Goal: Obtain resource: Download file/media

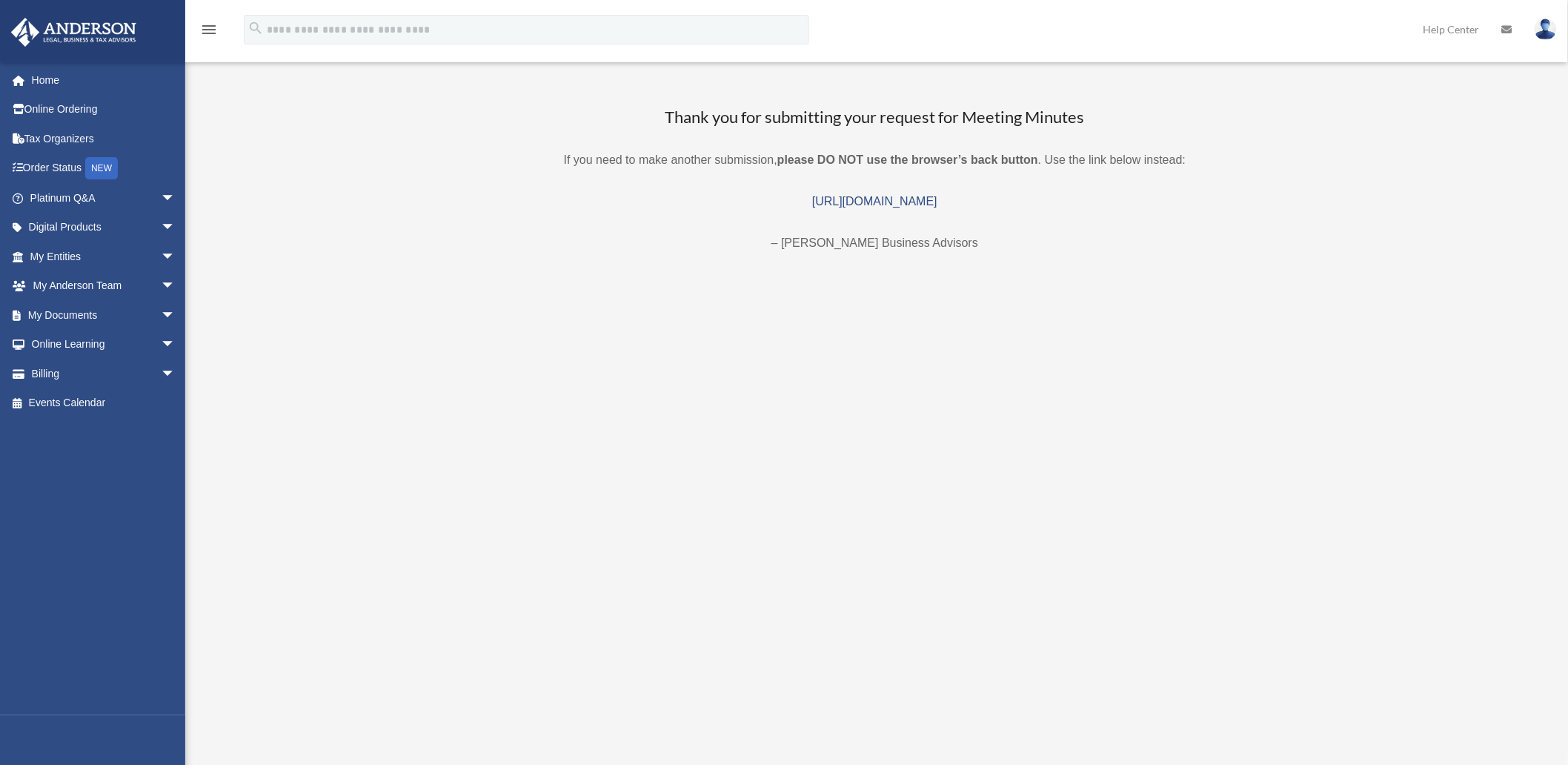
click at [48, 23] on img at bounding box center [73, 32] width 134 height 29
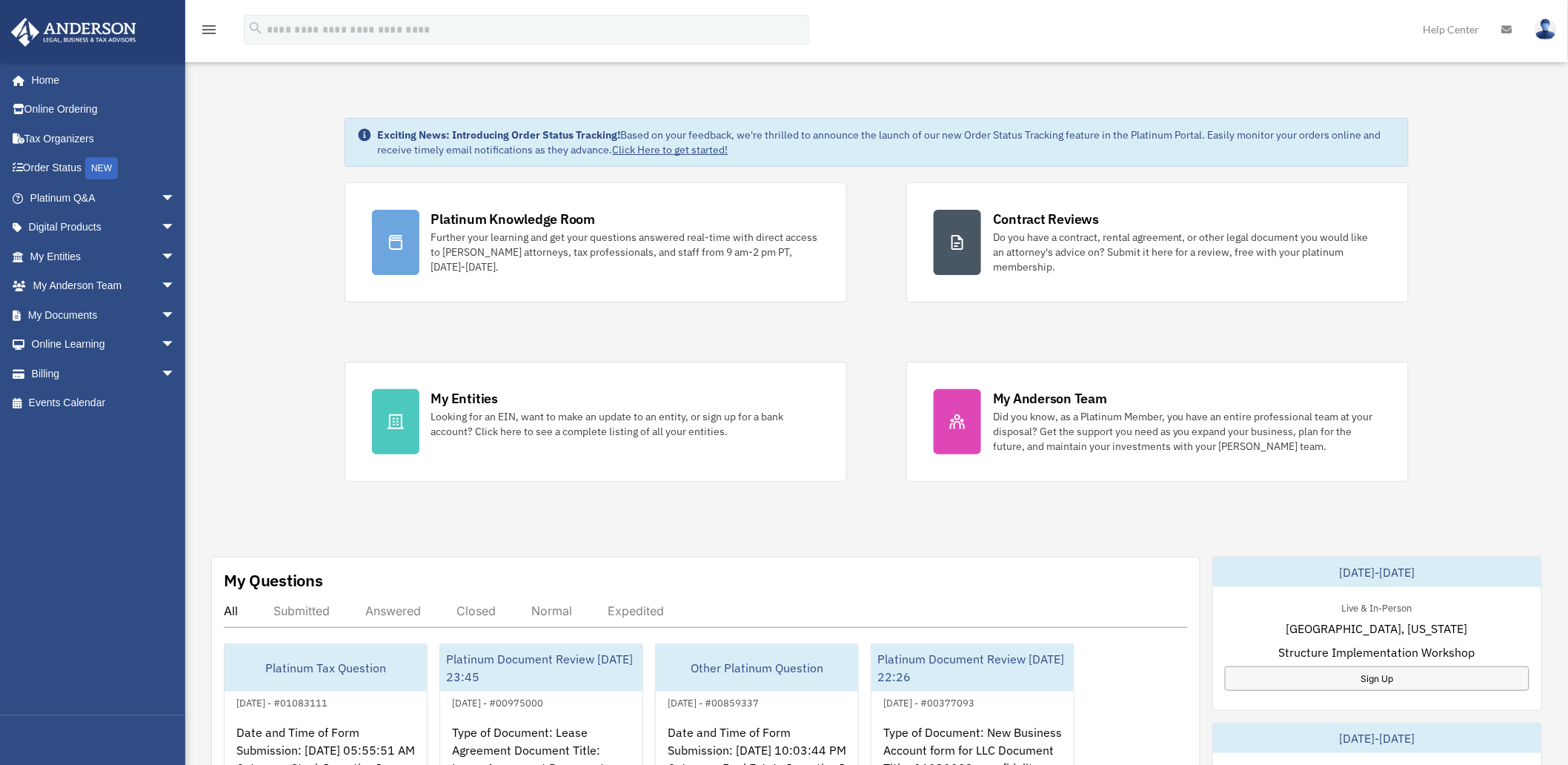
click at [198, 619] on div "Exciting News: Introducing Order Status Tracking! Based on your feedback, we're…" at bounding box center [877, 747] width 1405 height 1332
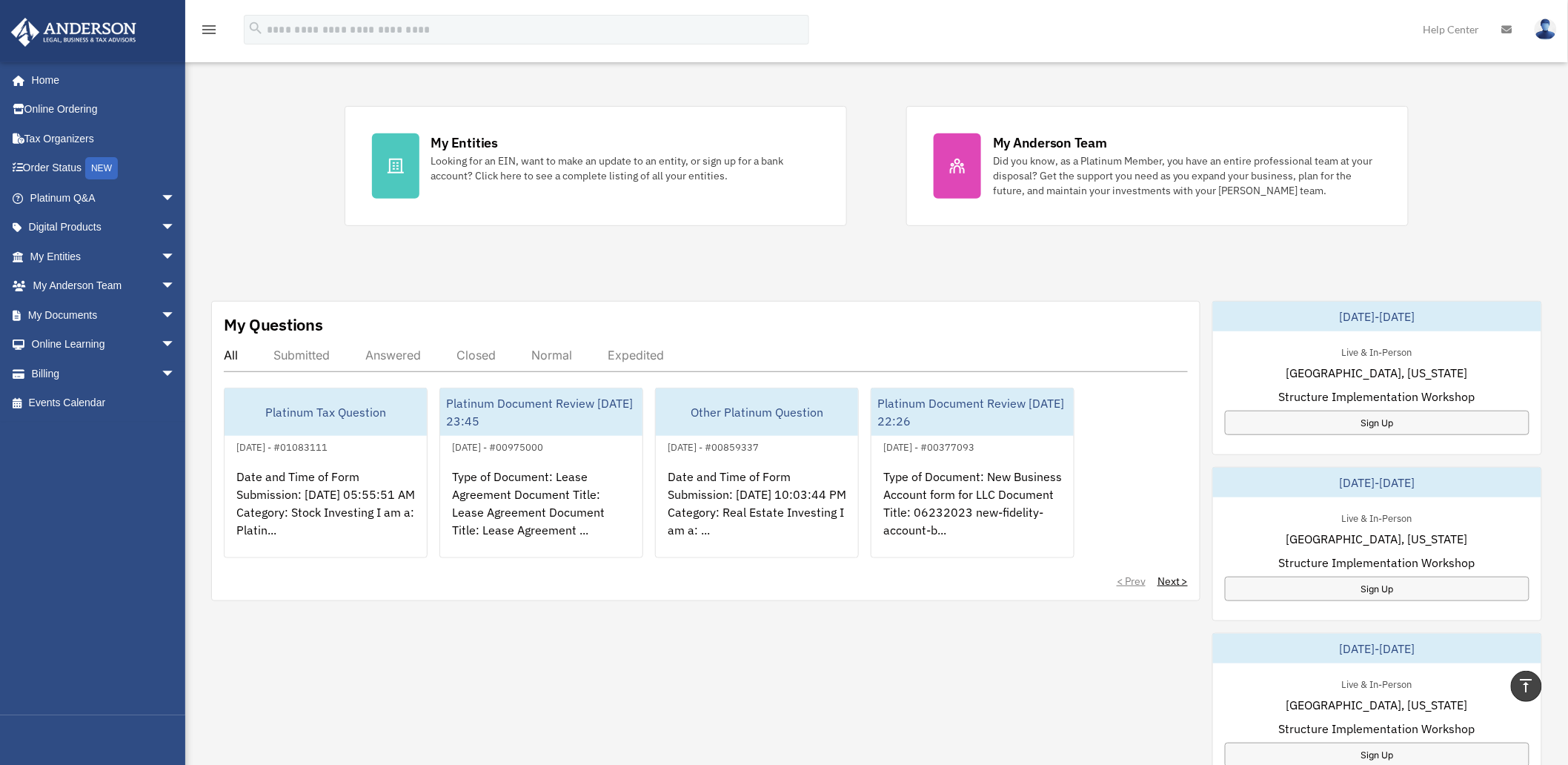
scroll to position [256, 0]
click at [161, 305] on span "arrow_drop_down" at bounding box center [175, 315] width 30 height 31
click at [55, 342] on link "Box" at bounding box center [109, 344] width 177 height 30
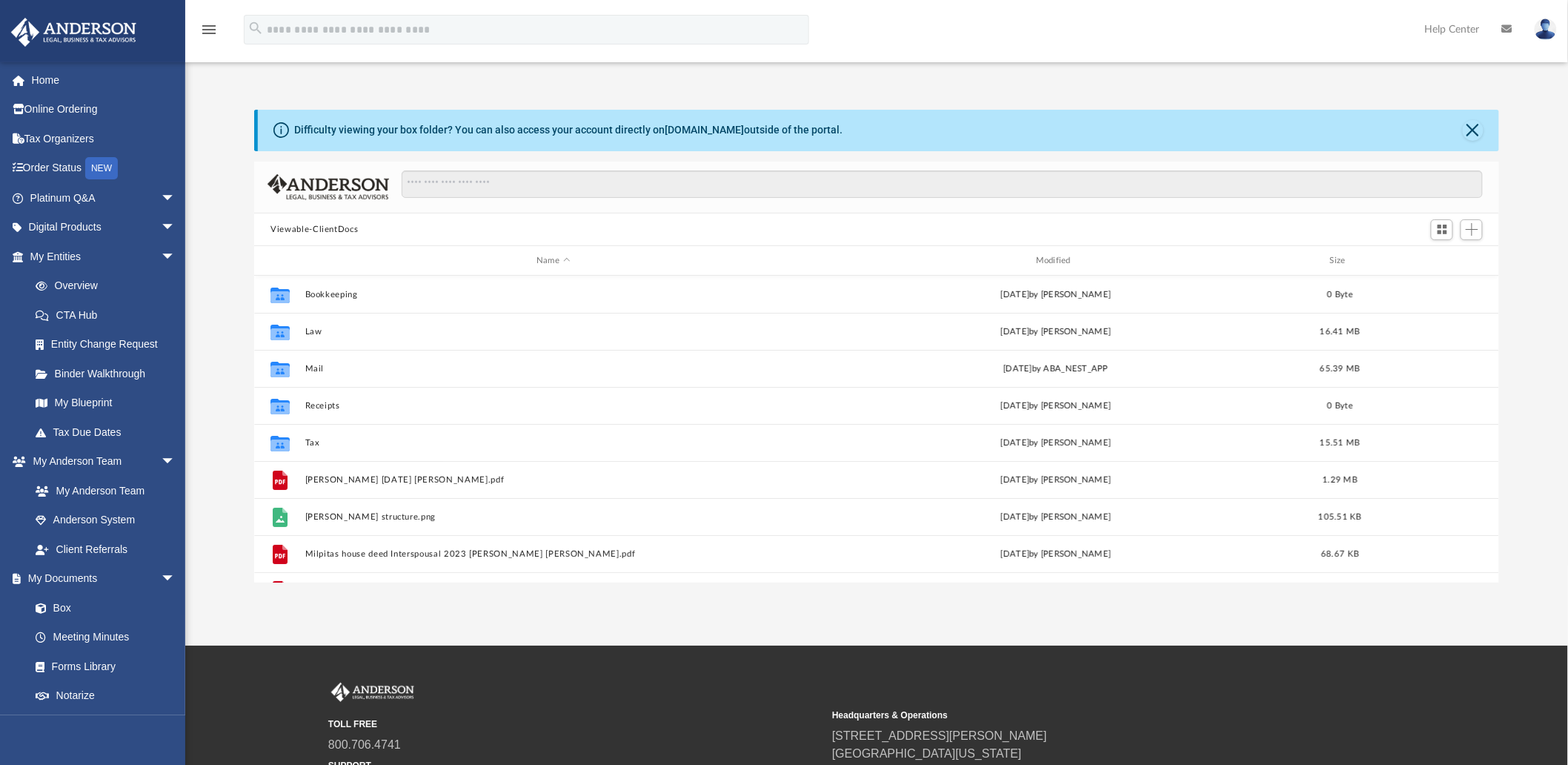
scroll to position [323, 1232]
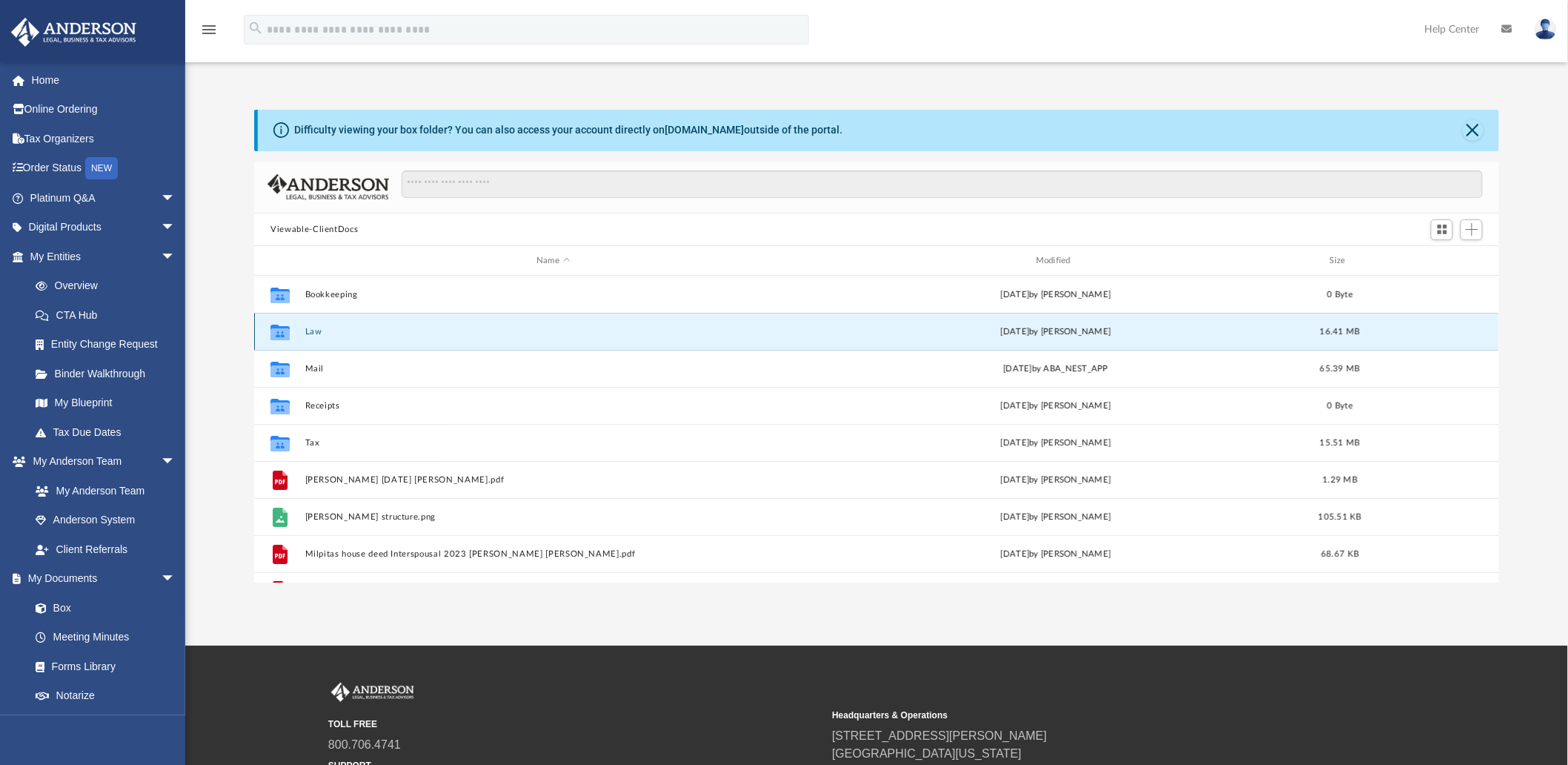
click at [305, 331] on button "Law" at bounding box center [554, 332] width 497 height 10
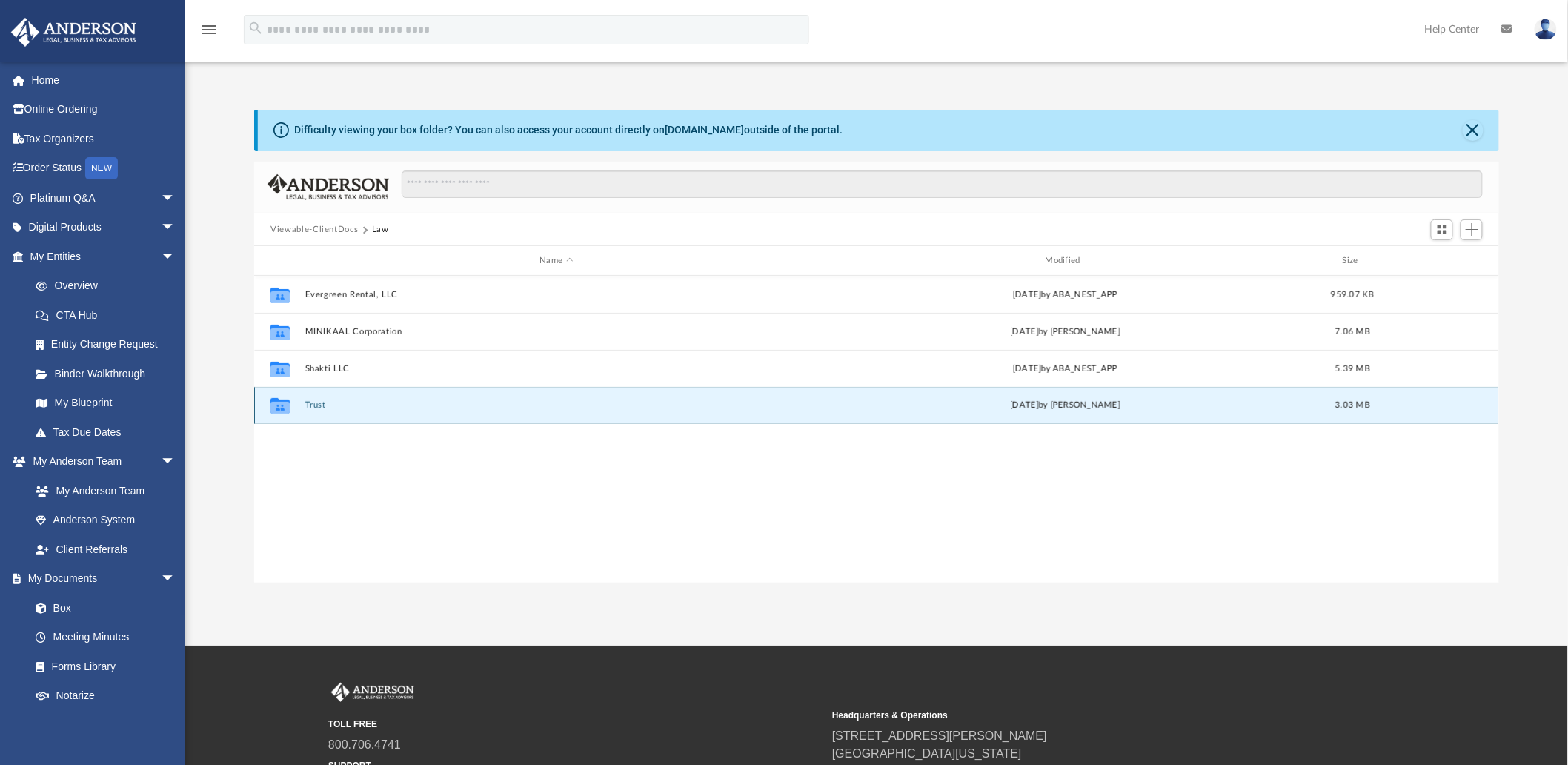
click at [314, 402] on button "Trust" at bounding box center [556, 406] width 502 height 10
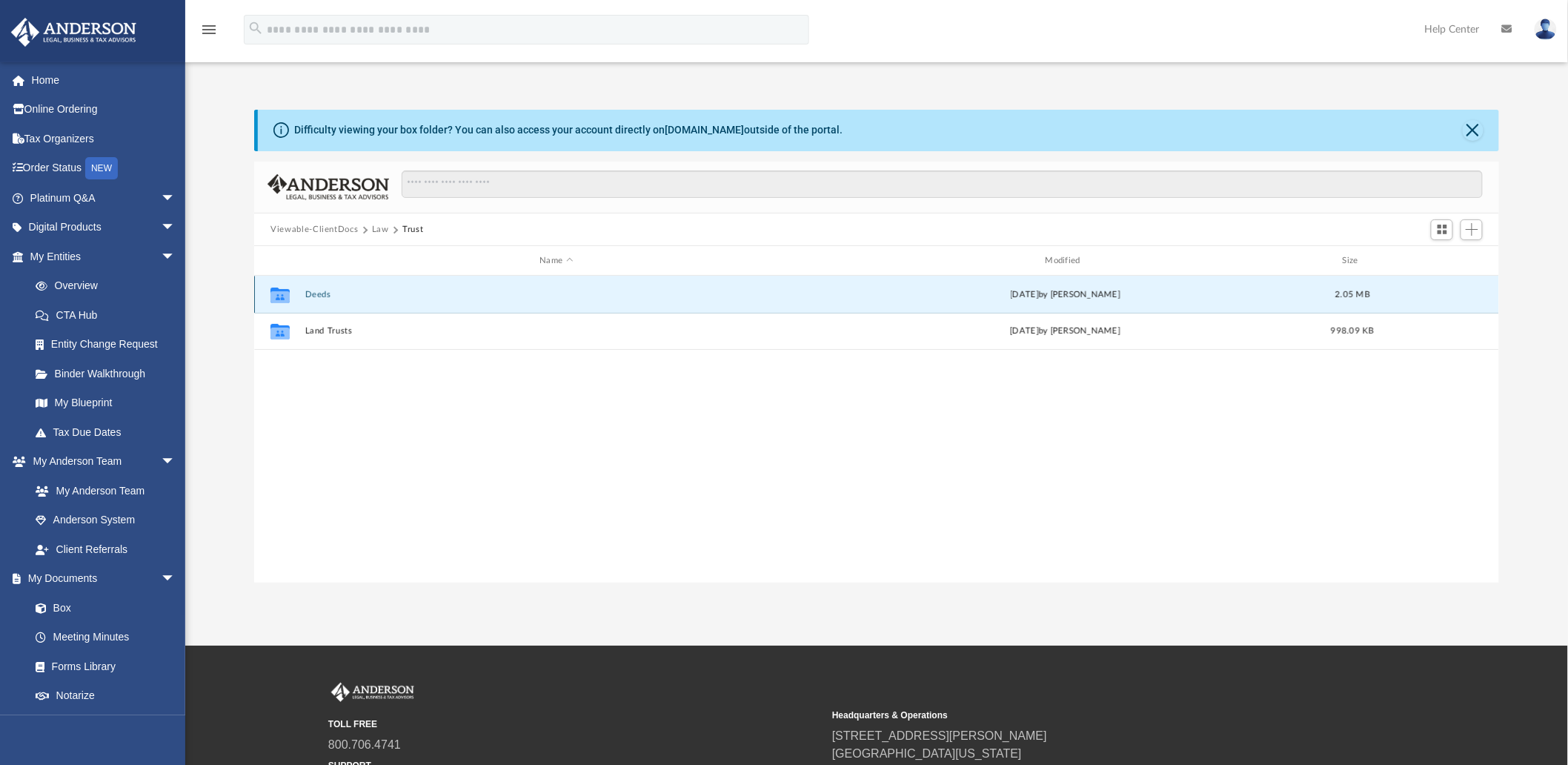
click at [317, 297] on button "Deeds" at bounding box center [556, 295] width 502 height 10
click at [317, 297] on button "Deed - 133 Evergreen Way" at bounding box center [556, 295] width 502 height 10
click at [1442, 292] on span "More options" at bounding box center [1442, 294] width 12 height 8
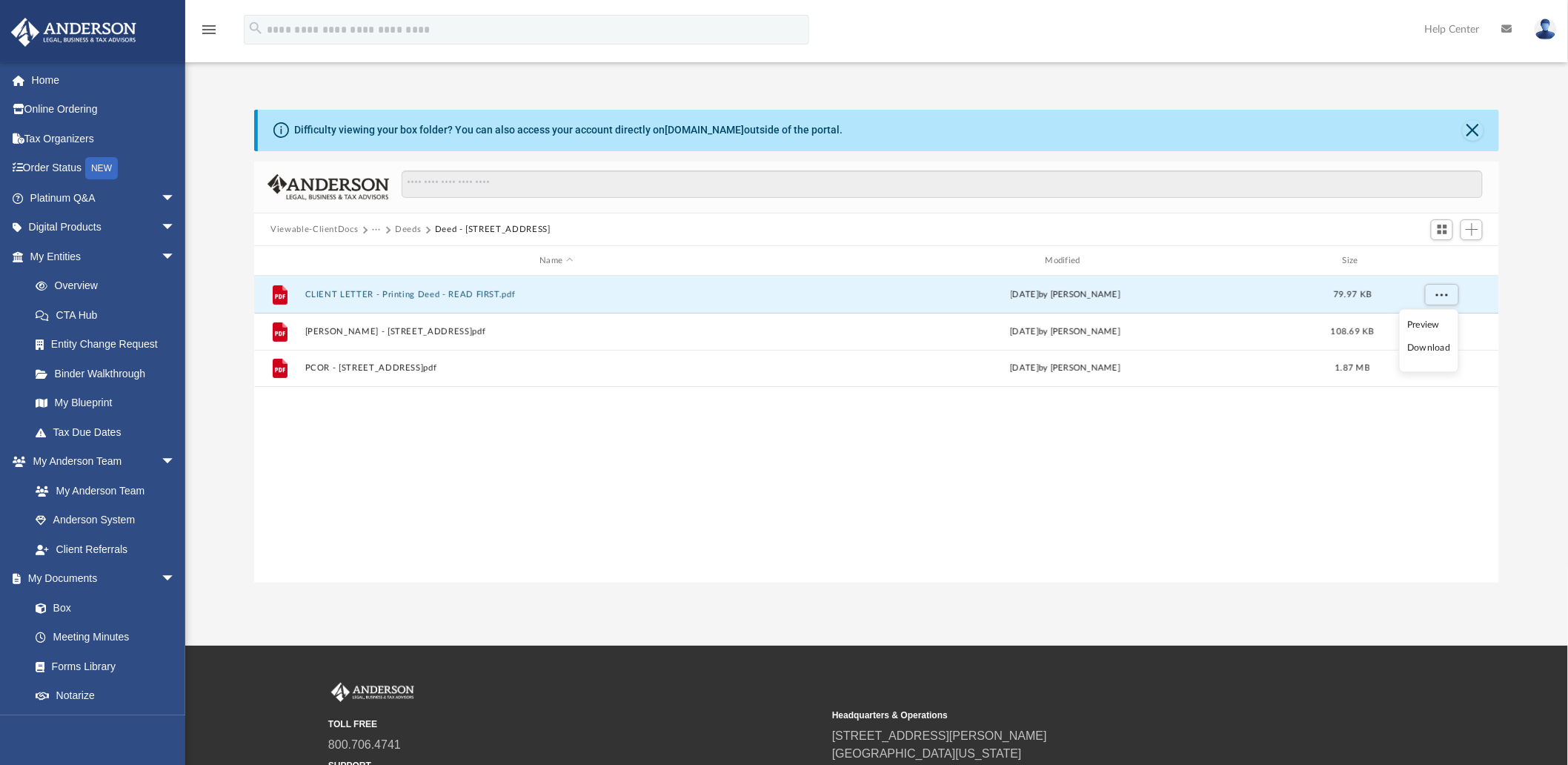
click at [1426, 350] on li "Download" at bounding box center [1428, 348] width 43 height 15
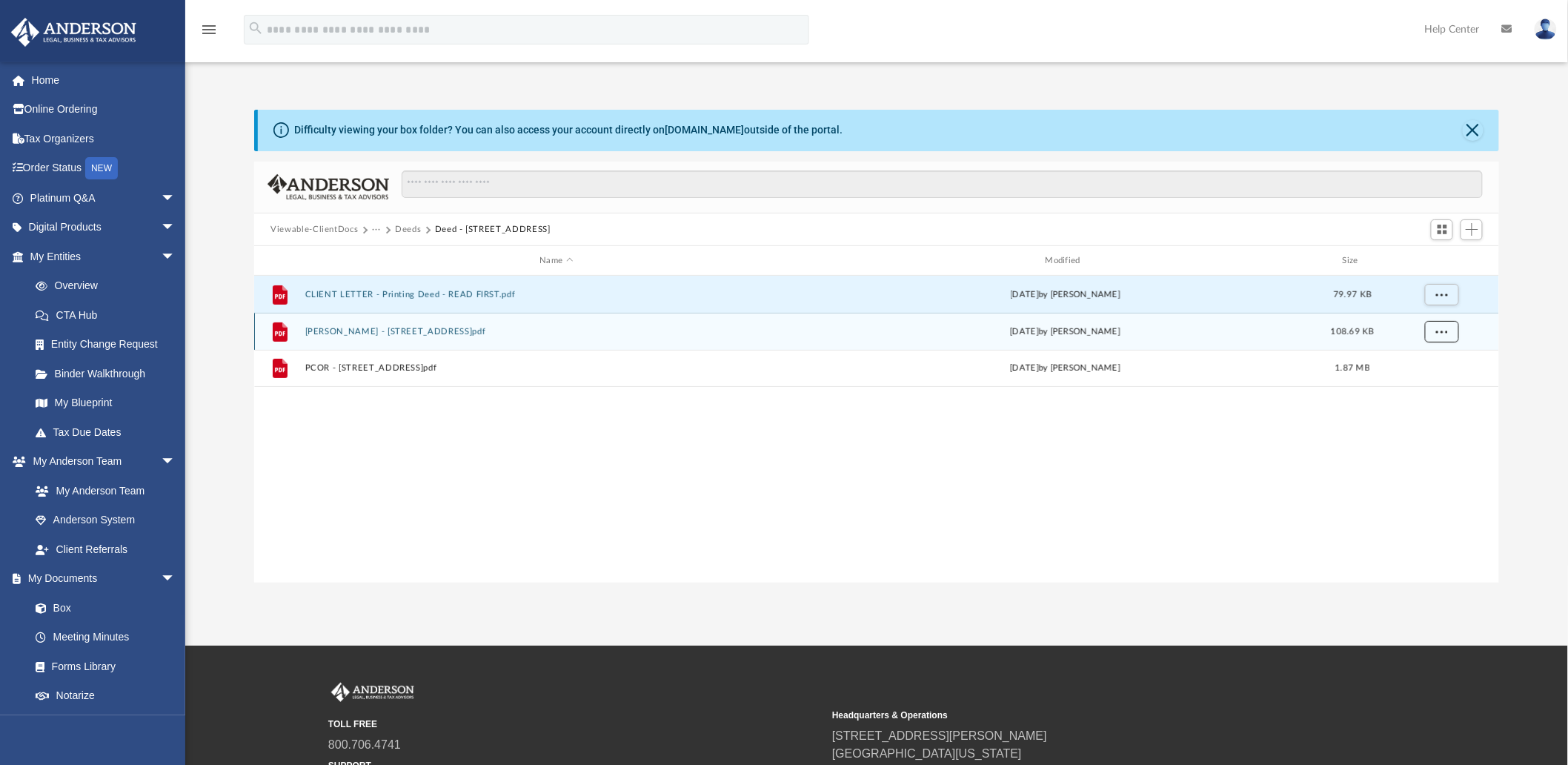
click at [1441, 329] on span "More options" at bounding box center [1442, 332] width 12 height 8
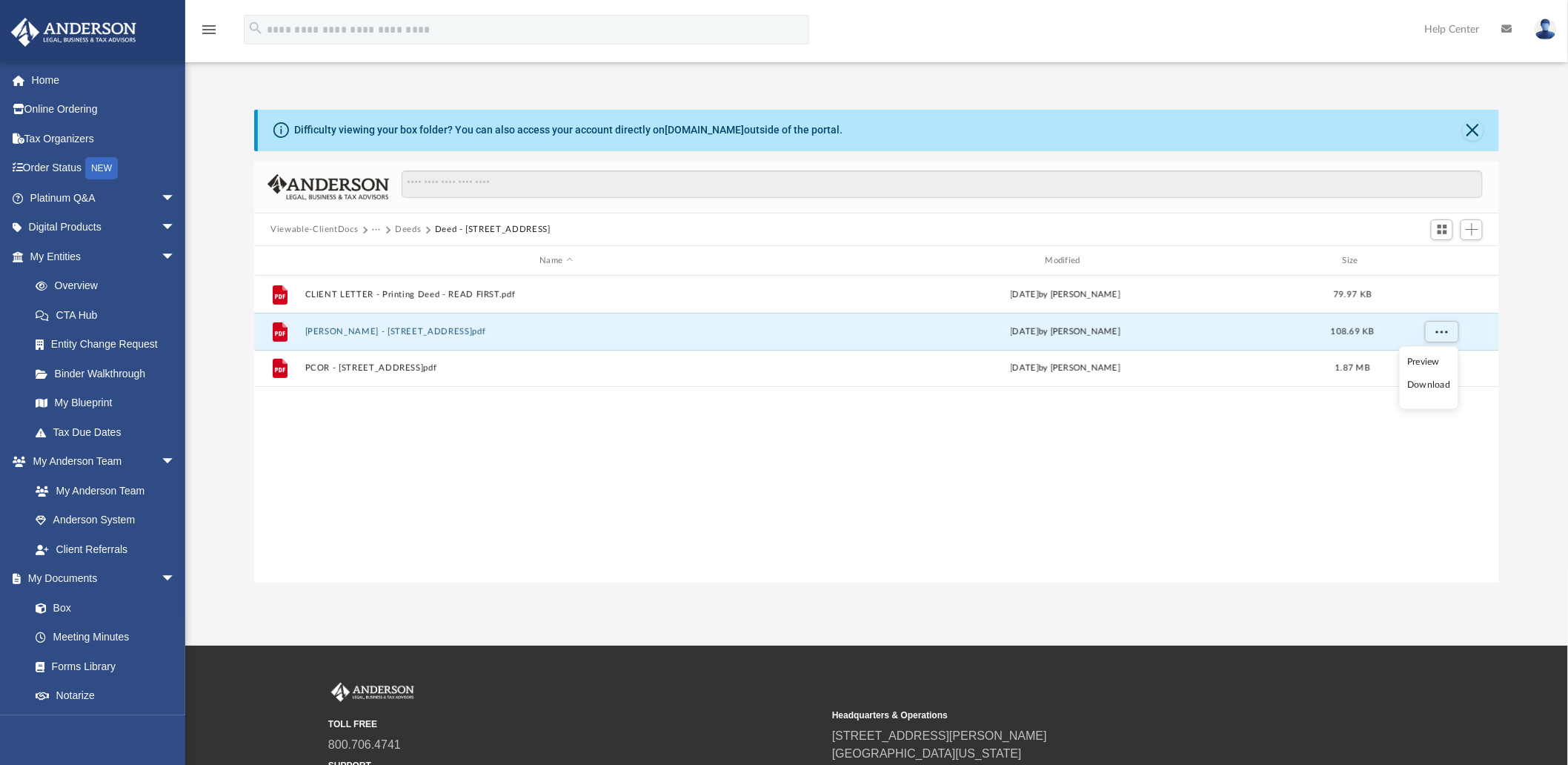
click at [431, 530] on div "File CLIENT LETTER - Printing Deed - READ FIRST.pdf Tue Aug 26 2025 by Ashley S…" at bounding box center [876, 429] width 1245 height 307
click at [1440, 333] on span "More options" at bounding box center [1442, 332] width 12 height 8
click at [1424, 391] on li "Download" at bounding box center [1428, 385] width 43 height 15
click at [463, 456] on div "File CLIENT LETTER - Printing Deed - READ FIRST.pdf Tue Aug 26 2025 by Ashley S…" at bounding box center [876, 429] width 1245 height 307
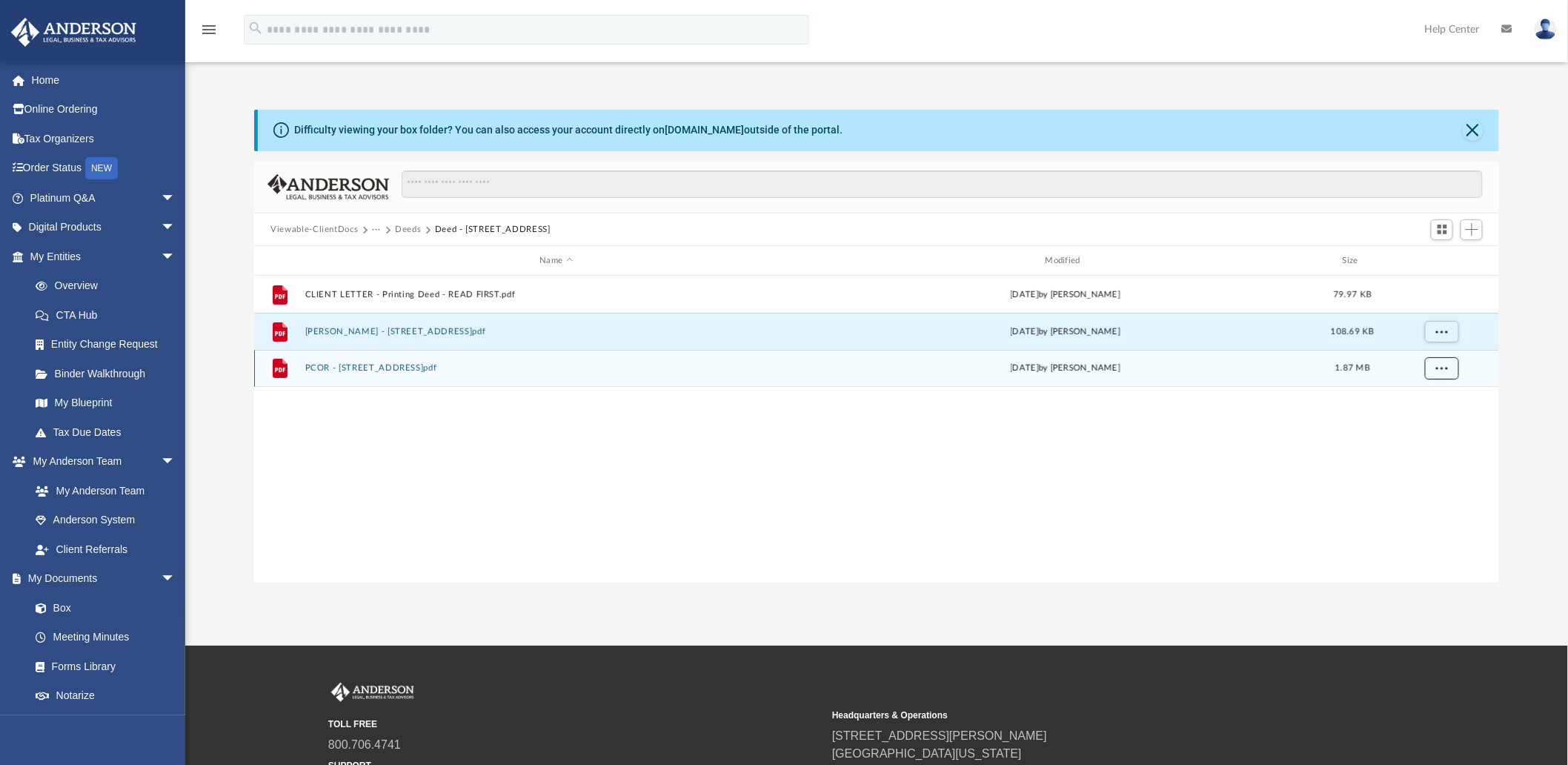
click at [1447, 366] on span "More options" at bounding box center [1442, 368] width 12 height 8
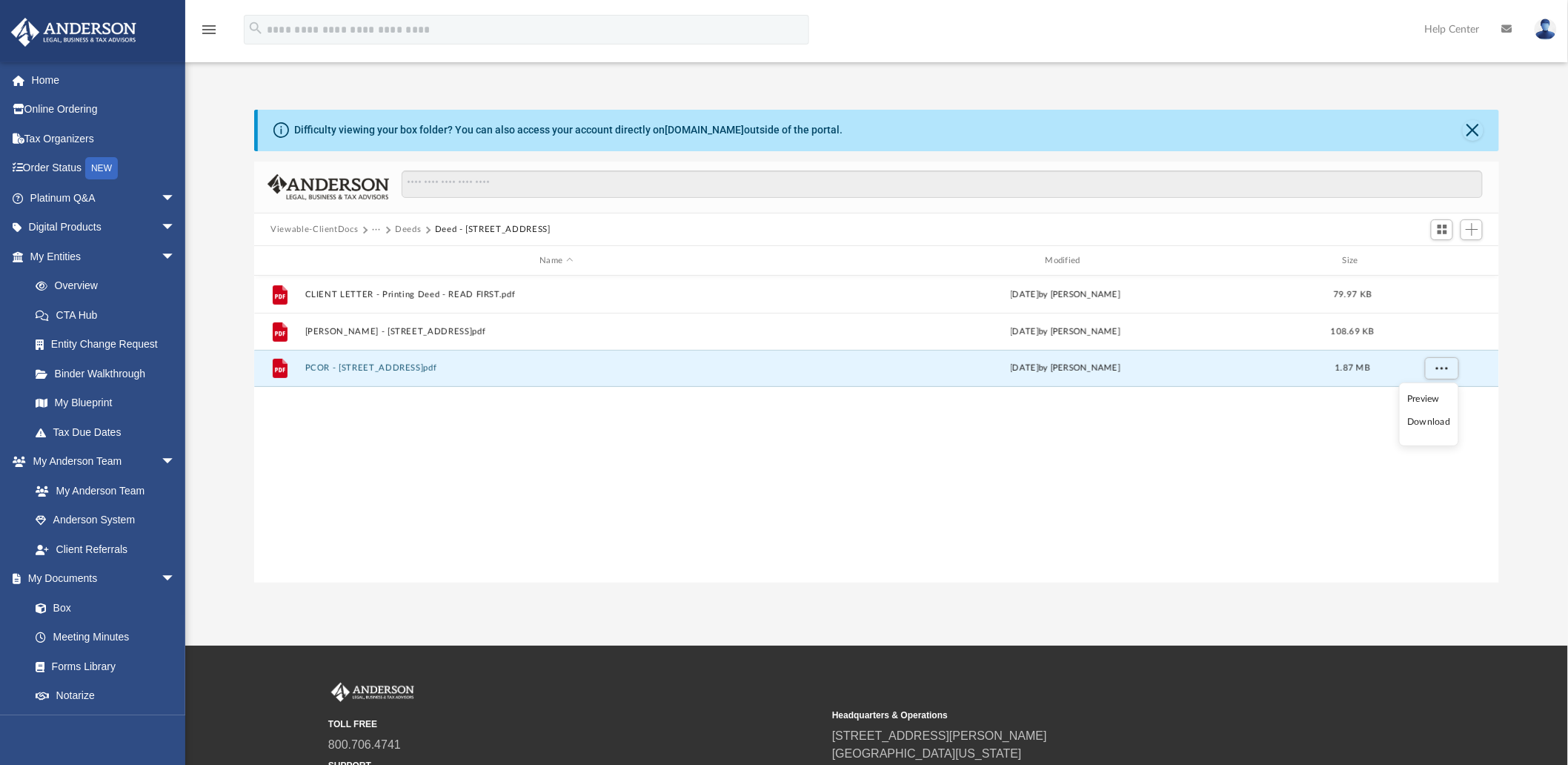
click at [1427, 417] on li "Download" at bounding box center [1428, 421] width 43 height 15
click at [759, 465] on div "File CLIENT LETTER - Printing Deed - READ FIRST.pdf Tue Aug 26 2025 by Ashley S…" at bounding box center [876, 429] width 1245 height 307
click at [399, 227] on button "Deeds" at bounding box center [407, 230] width 26 height 14
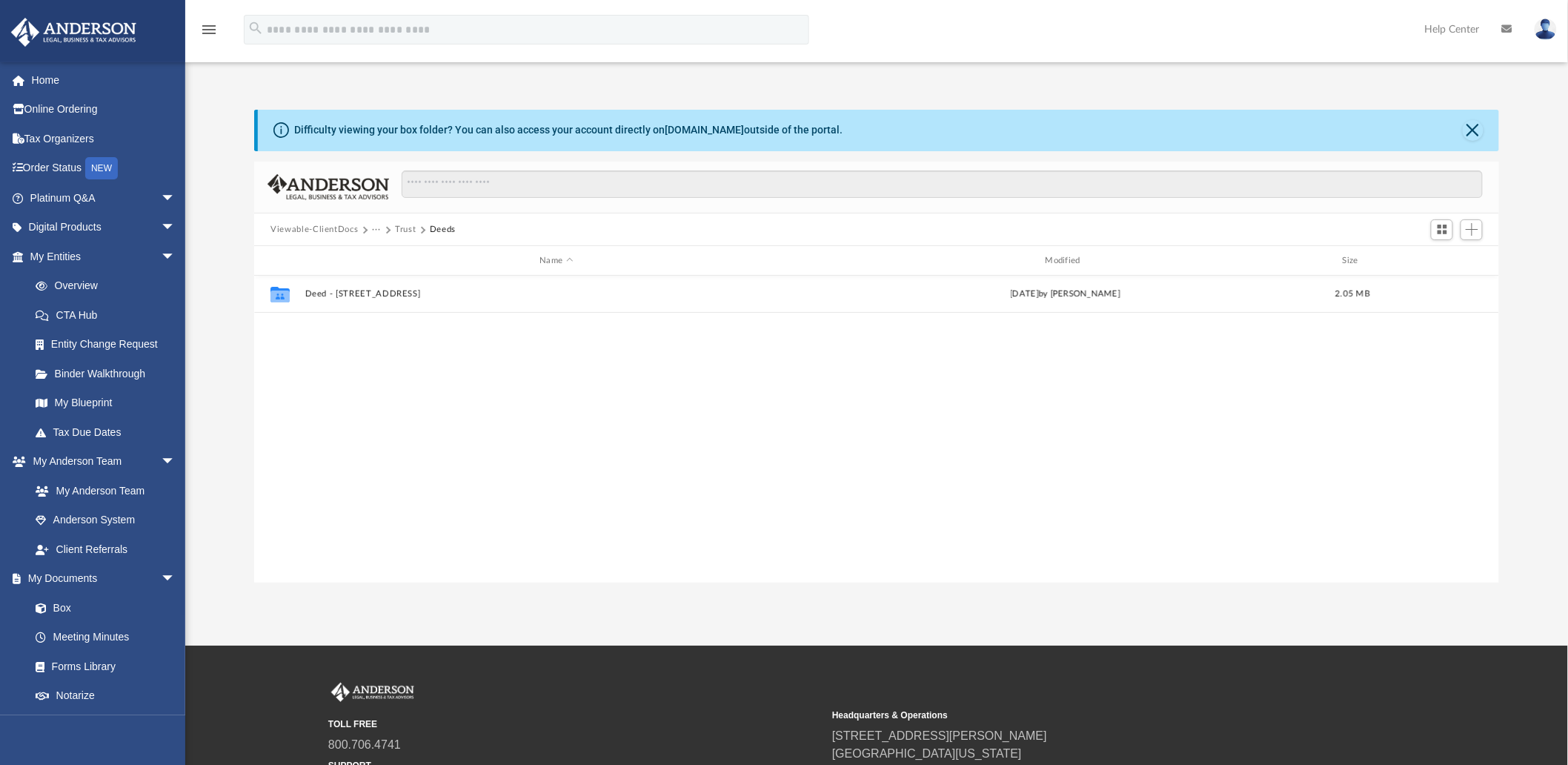
click at [399, 227] on button "Trust" at bounding box center [405, 230] width 21 height 14
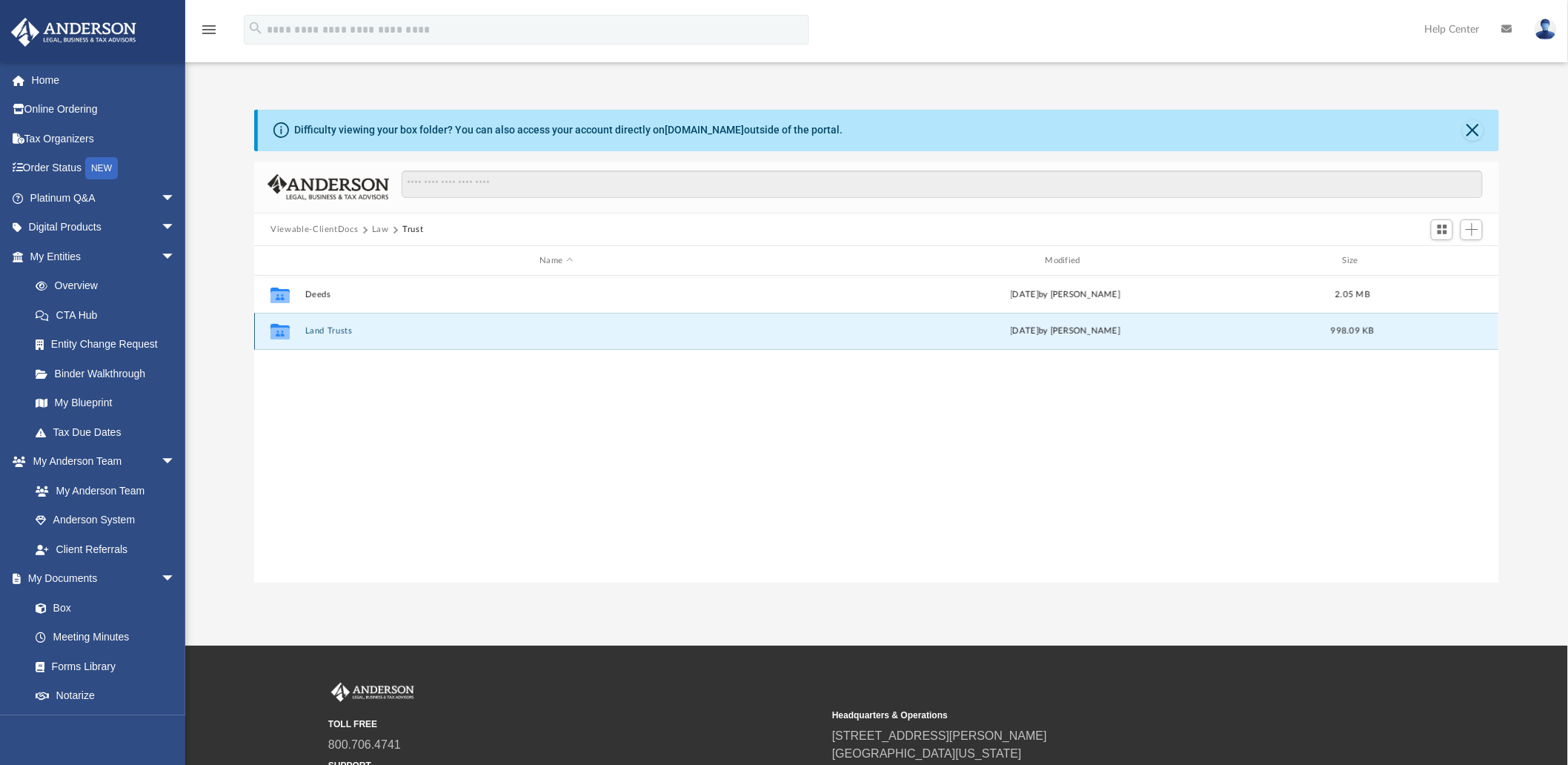
click at [335, 327] on button "Land Trusts" at bounding box center [556, 332] width 502 height 10
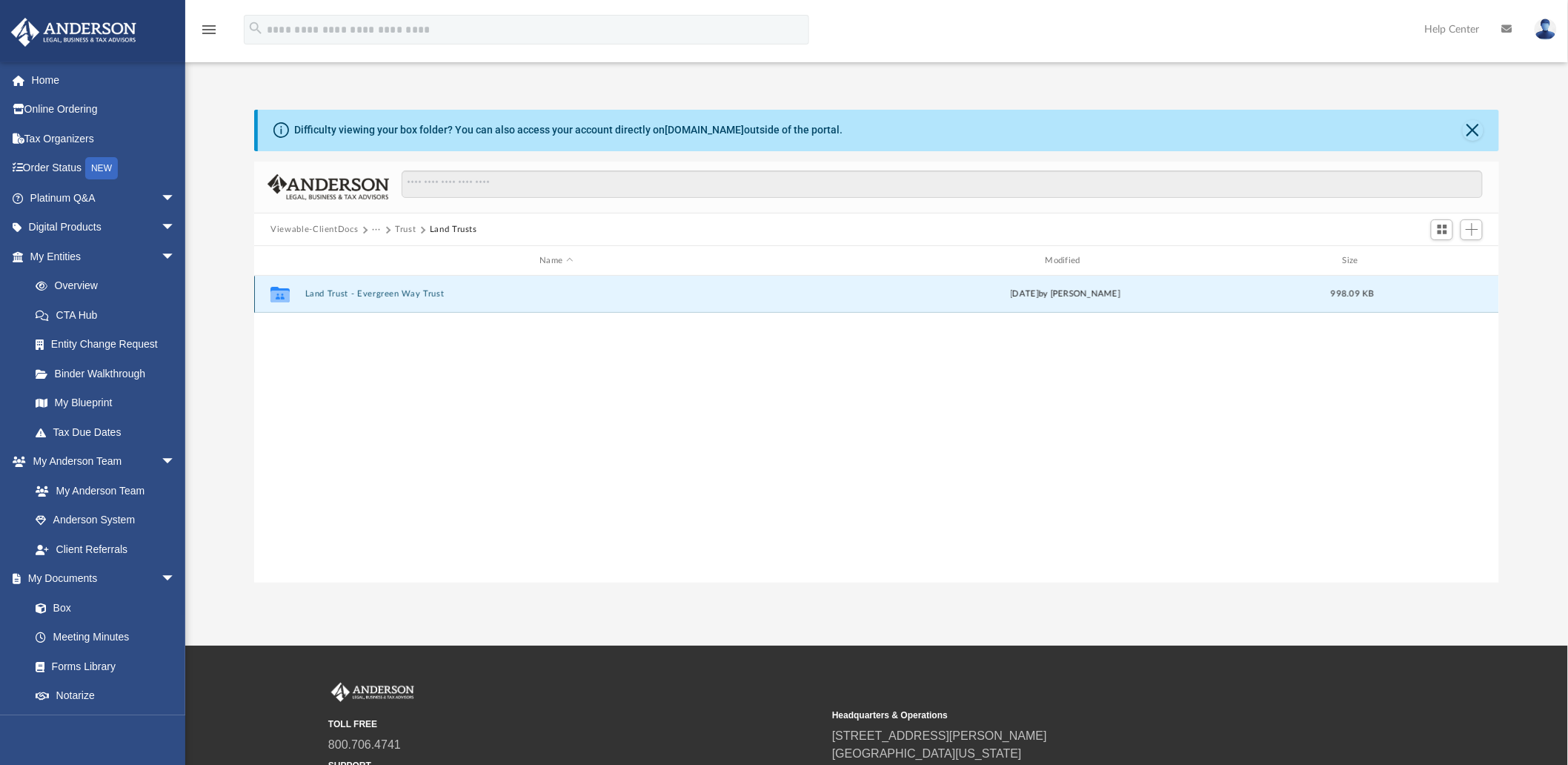
click at [368, 290] on button "Land Trust - Evergreen Way Trust" at bounding box center [556, 295] width 502 height 10
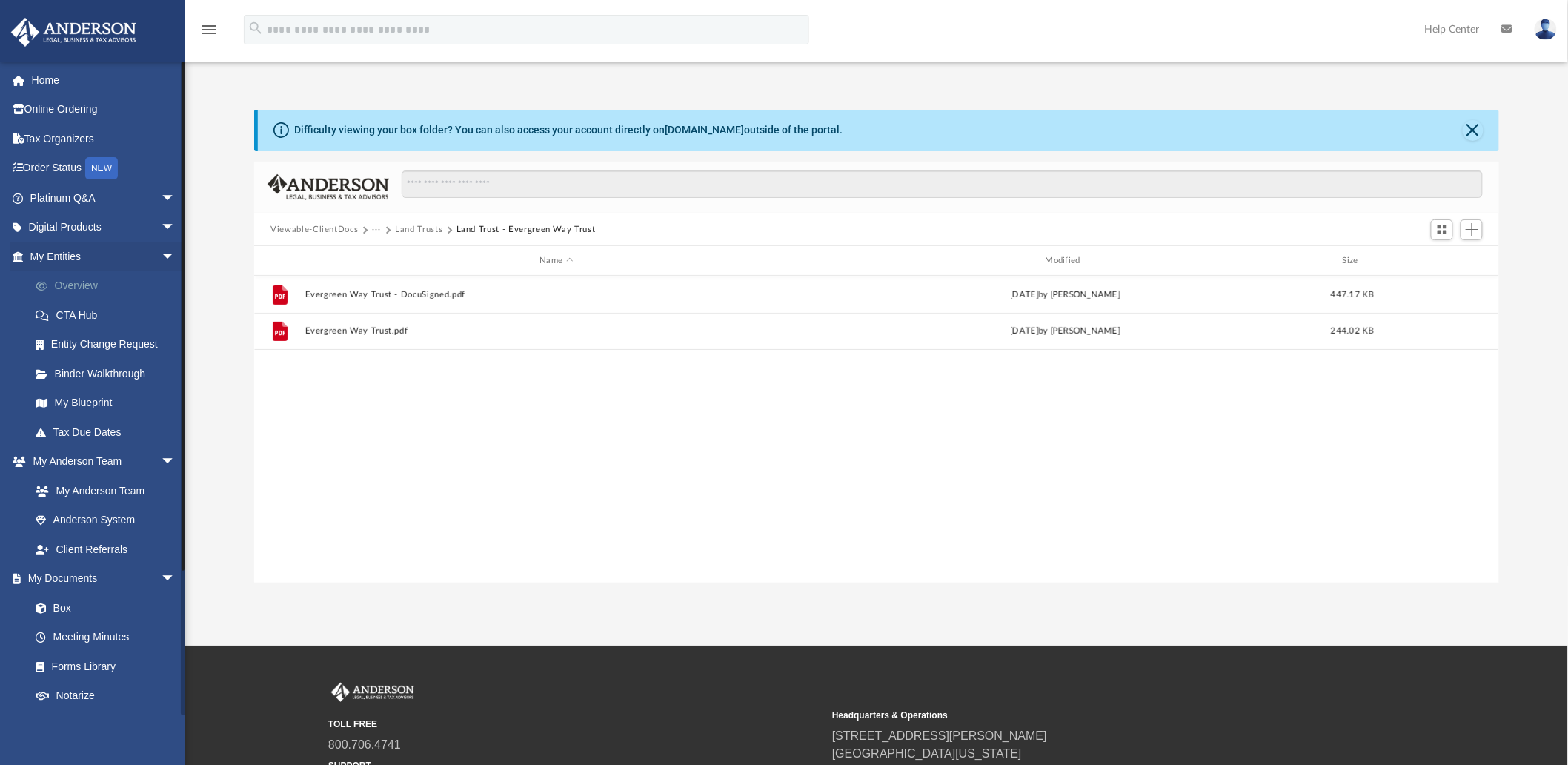
click at [97, 284] on link "Overview" at bounding box center [109, 285] width 177 height 30
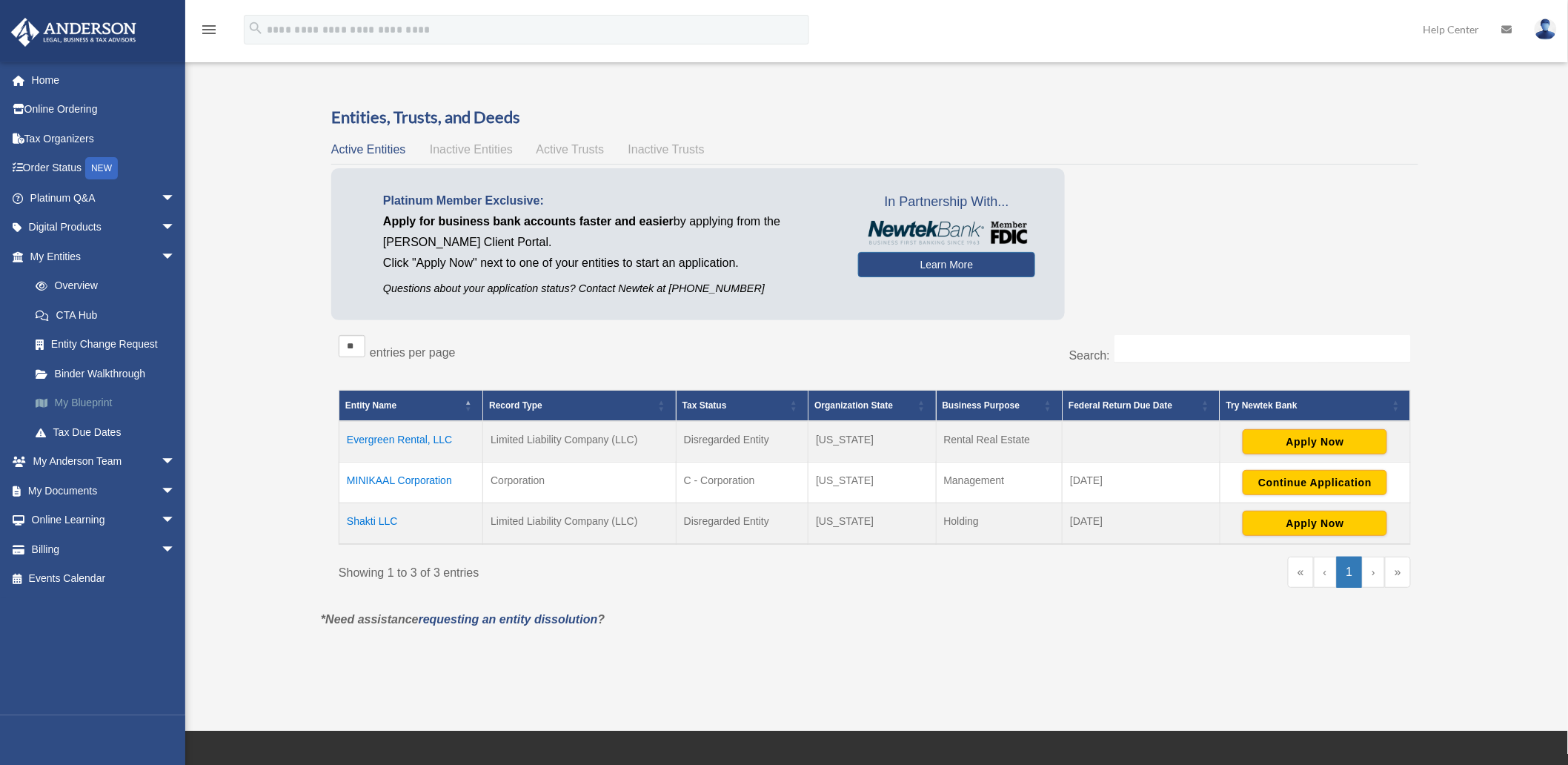
click at [92, 405] on link "My Blueprint" at bounding box center [109, 403] width 177 height 30
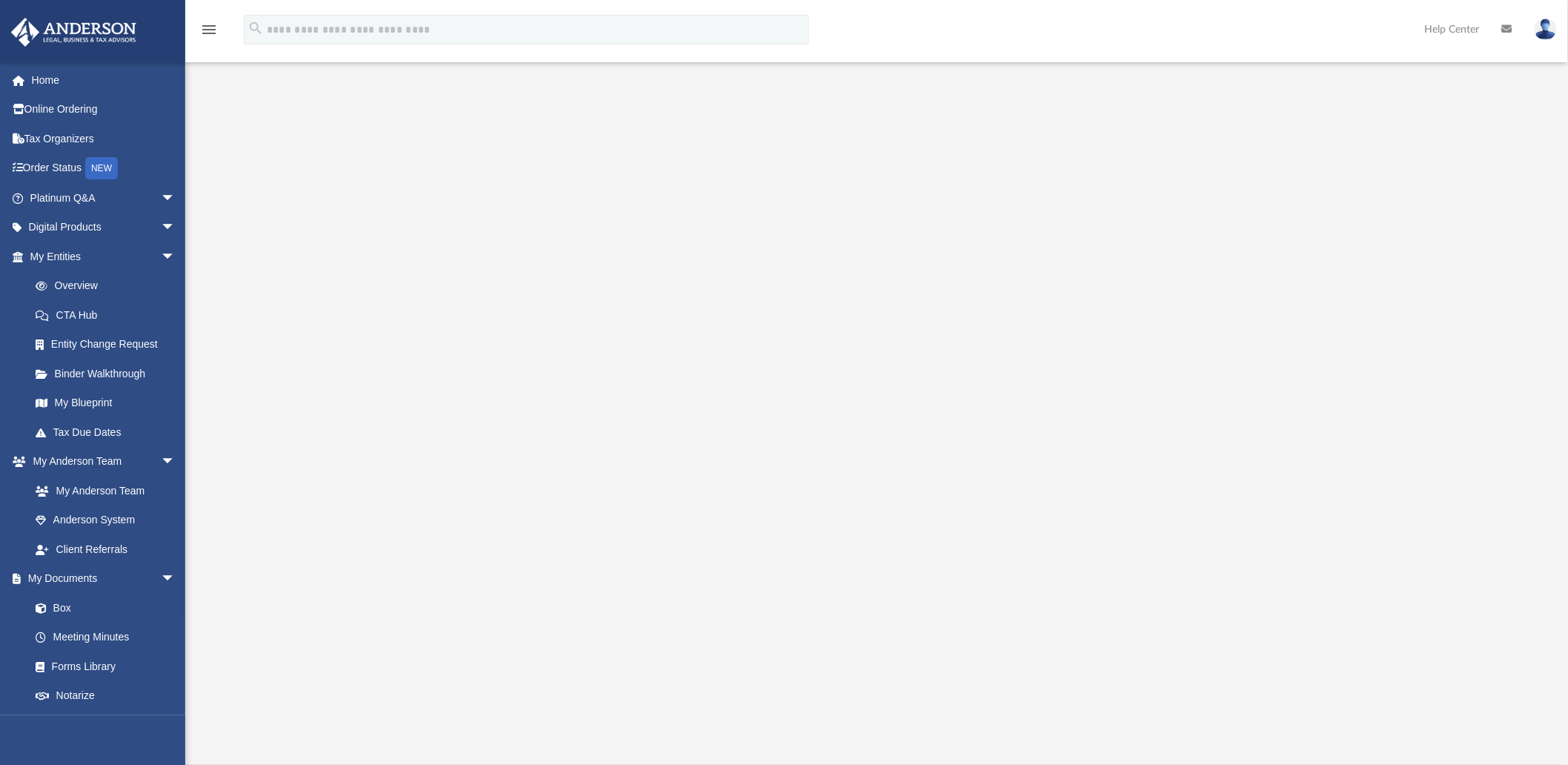
click at [357, 418] on div at bounding box center [876, 406] width 1244 height 593
click at [90, 172] on link "Order Status NEW" at bounding box center [104, 169] width 187 height 31
